Goal: Task Accomplishment & Management: Complete application form

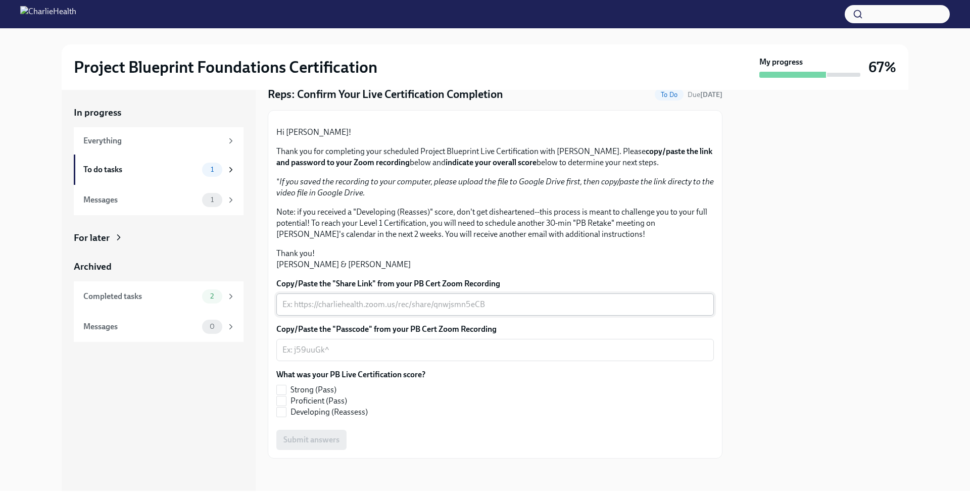
scroll to position [118, 0]
click at [282, 395] on input "Strong (Pass)" at bounding box center [281, 390] width 9 height 9
checkbox input "true"
click at [339, 356] on textarea "Copy/Paste the "Passcode" from your PB Cert Zoom Recording" at bounding box center [496, 350] width 426 height 12
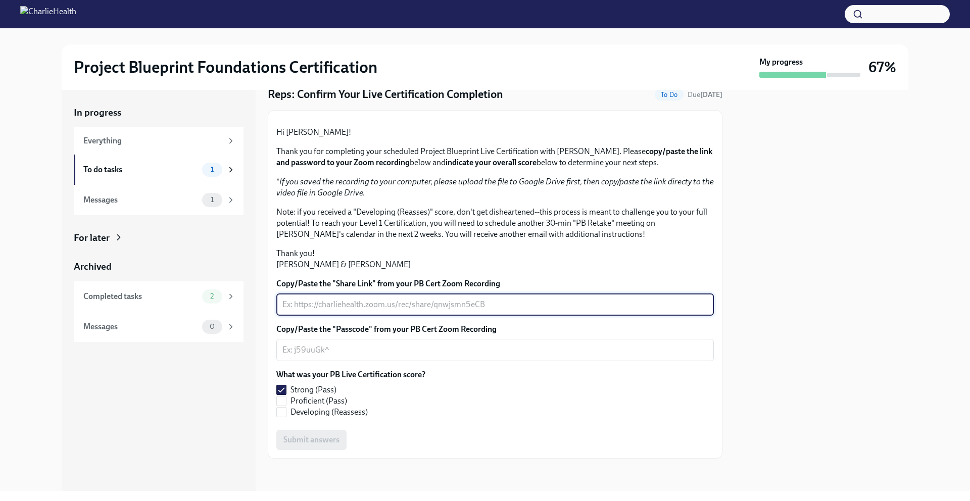
click at [374, 311] on textarea "Copy/Paste the "Share Link" from your PB Cert Zoom Recording" at bounding box center [496, 305] width 426 height 12
click at [490, 311] on textarea "Copy/Paste the "Share Link" from your PB Cert Zoom Recording" at bounding box center [496, 305] width 426 height 12
paste textarea "video1176392769.mp4"
drag, startPoint x: 450, startPoint y: 335, endPoint x: 970, endPoint y: 501, distance: 545.5
click at [970, 501] on div "Project Blueprint Foundations Certification My progress 67% In progress Everyth…" at bounding box center [485, 250] width 970 height 501
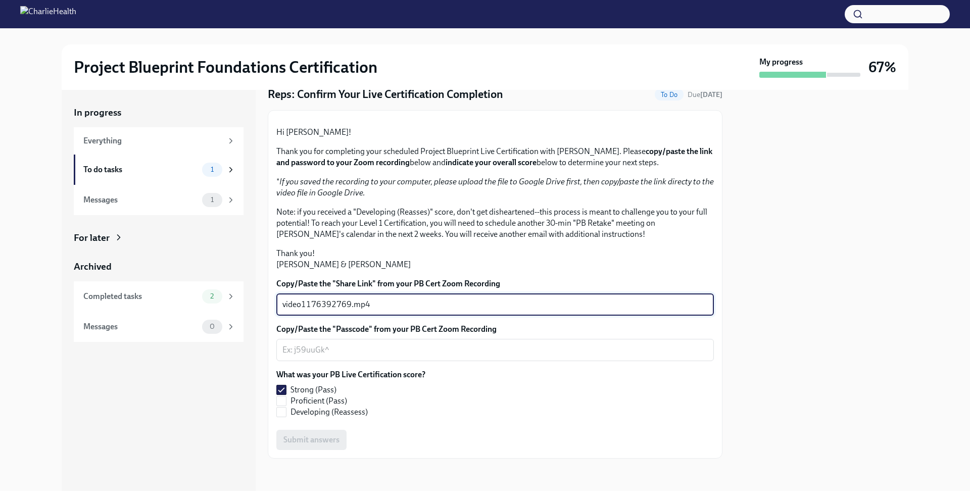
type textarea "video1176392769.mp4"
click at [970, 501] on div "Project Blueprint Foundations Certification My progress 67% In progress Everyth…" at bounding box center [485, 250] width 970 height 501
drag, startPoint x: 395, startPoint y: 331, endPoint x: 295, endPoint y: 317, distance: 100.9
click at [297, 316] on div "Copy/Paste the "Share Link" from your PB Cert Zoom Recording video1176392769.mp…" at bounding box center [495, 296] width 438 height 37
click at [349, 311] on textarea "Copy/Paste the "Share Link" from your PB Cert Zoom Recording" at bounding box center [496, 305] width 426 height 12
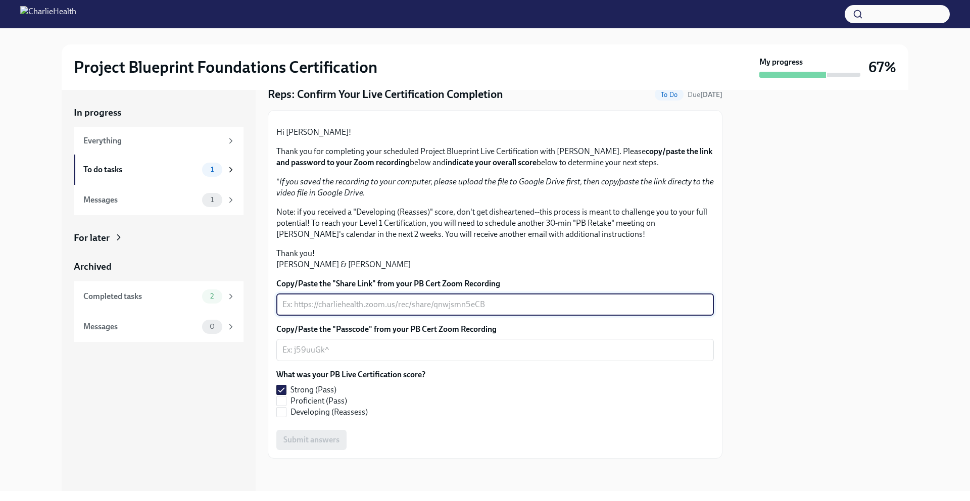
paste textarea "[EMAIL_ADDRESS][PERSON_NAME][PERSON_NAME][DOMAIN_NAME]/Documents/Zoom/2025-09-2…"
type textarea "[EMAIL_ADDRESS][PERSON_NAME][PERSON_NAME][DOMAIN_NAME]/Documents/Zoom/2025-09-2…"
click at [867, 334] on div at bounding box center [822, 290] width 174 height 401
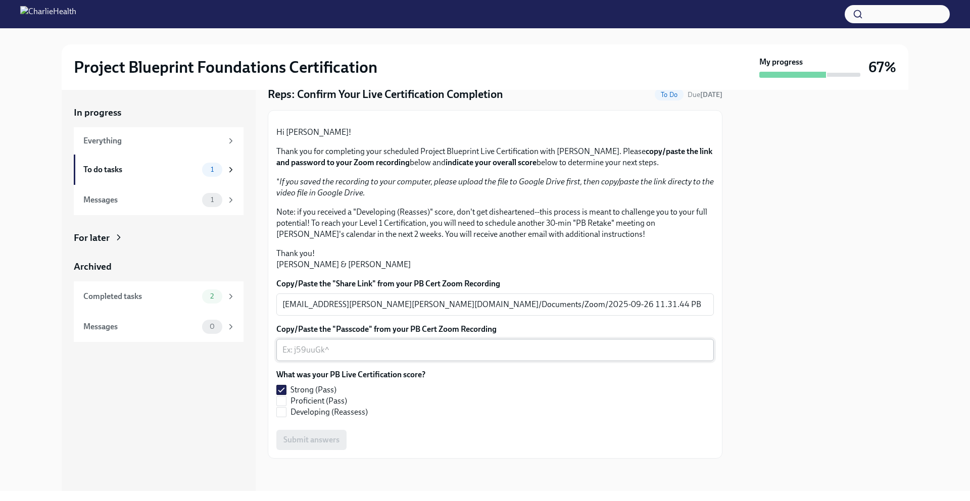
click at [377, 356] on textarea "Copy/Paste the "Passcode" from your PB Cert Zoom Recording" at bounding box center [496, 350] width 426 height 12
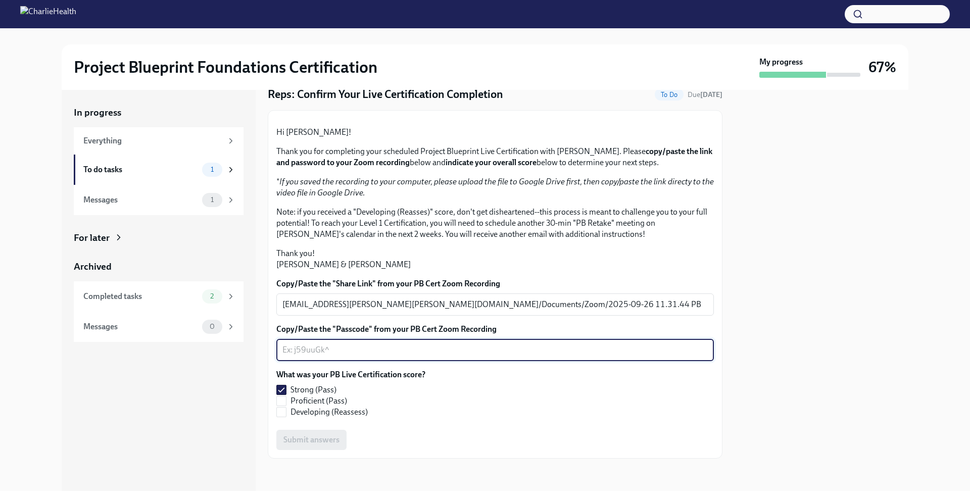
click at [344, 356] on textarea "Copy/Paste the "Passcode" from your PB Cert Zoom Recording" at bounding box center [496, 350] width 426 height 12
paste textarea "812 0084 6216"
type textarea "812 0084 6216"
click at [885, 213] on div at bounding box center [822, 290] width 174 height 401
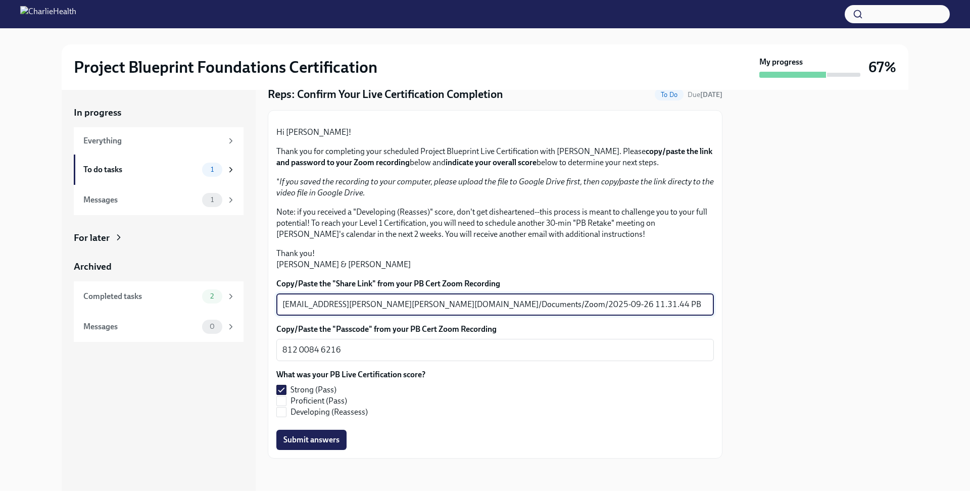
drag, startPoint x: 687, startPoint y: 328, endPoint x: 190, endPoint y: 244, distance: 503.9
click at [193, 246] on div "In progress Everything To do tasks 1 Messages 1 For later Archived Completed ta…" at bounding box center [485, 290] width 847 height 401
click at [590, 199] on p "* If you saved the recording to your computer, please upload the file to Google…" at bounding box center [495, 187] width 438 height 22
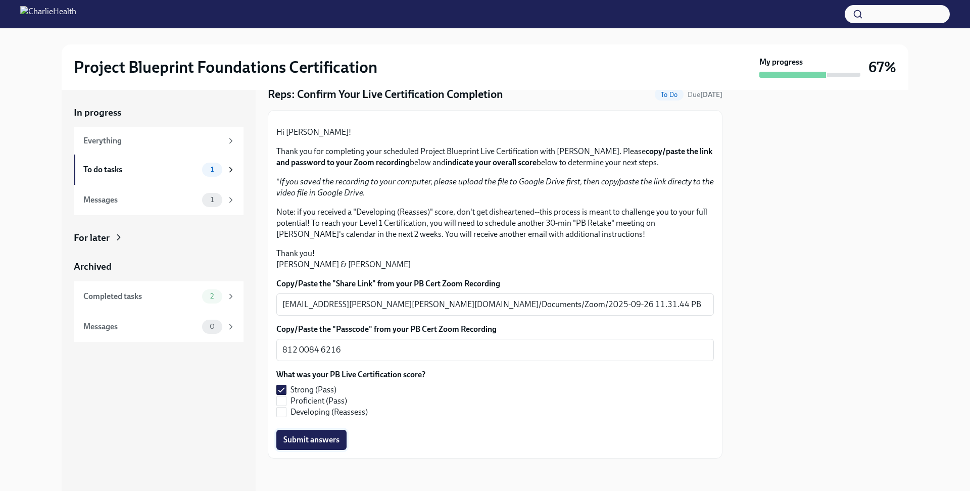
click at [321, 445] on span "Submit answers" at bounding box center [312, 440] width 56 height 10
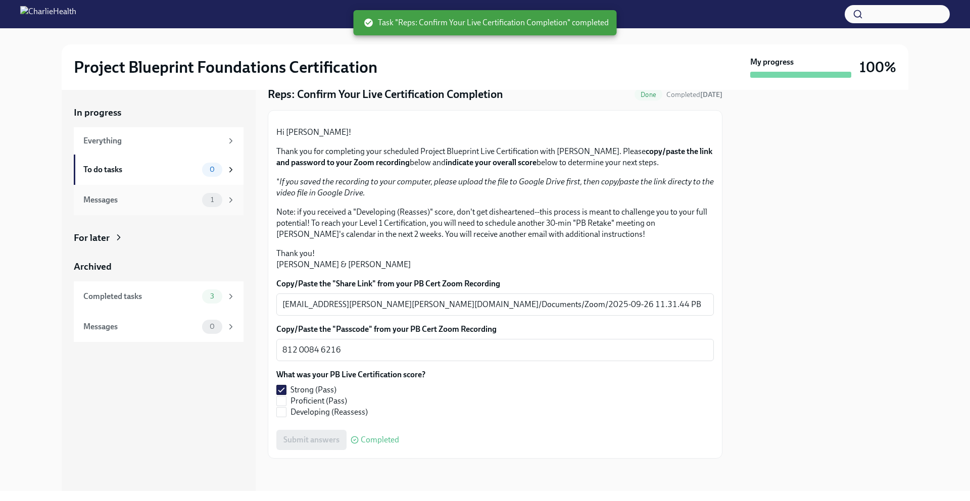
click at [149, 198] on div "Messages" at bounding box center [140, 200] width 115 height 11
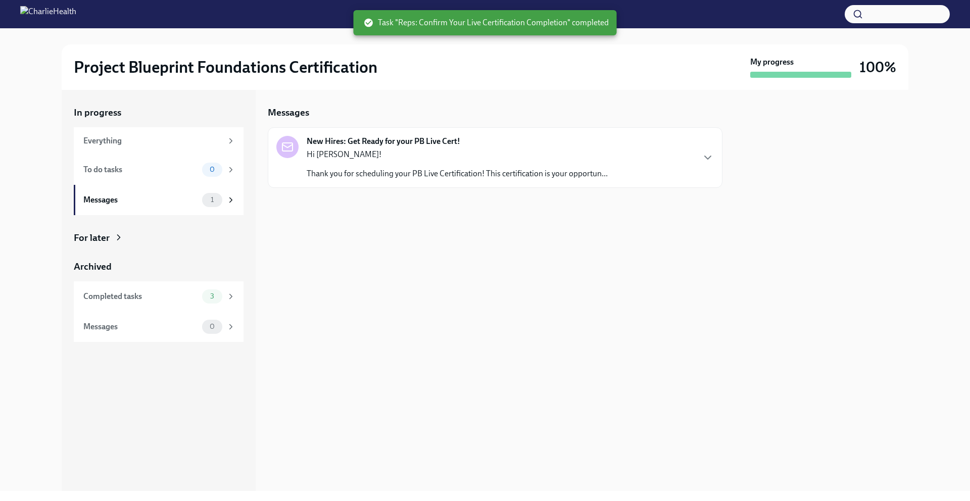
click at [493, 152] on p "Hi [PERSON_NAME]!" at bounding box center [457, 154] width 301 height 11
